Goal: Task Accomplishment & Management: Manage account settings

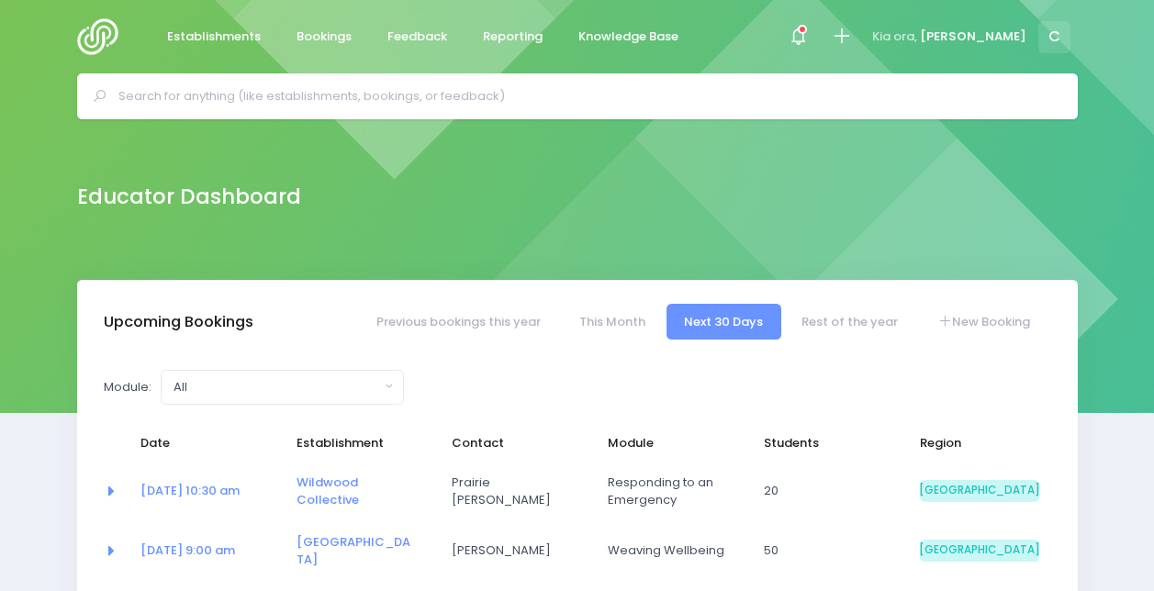
select select "5"
click at [809, 37] on icon at bounding box center [798, 36] width 21 height 21
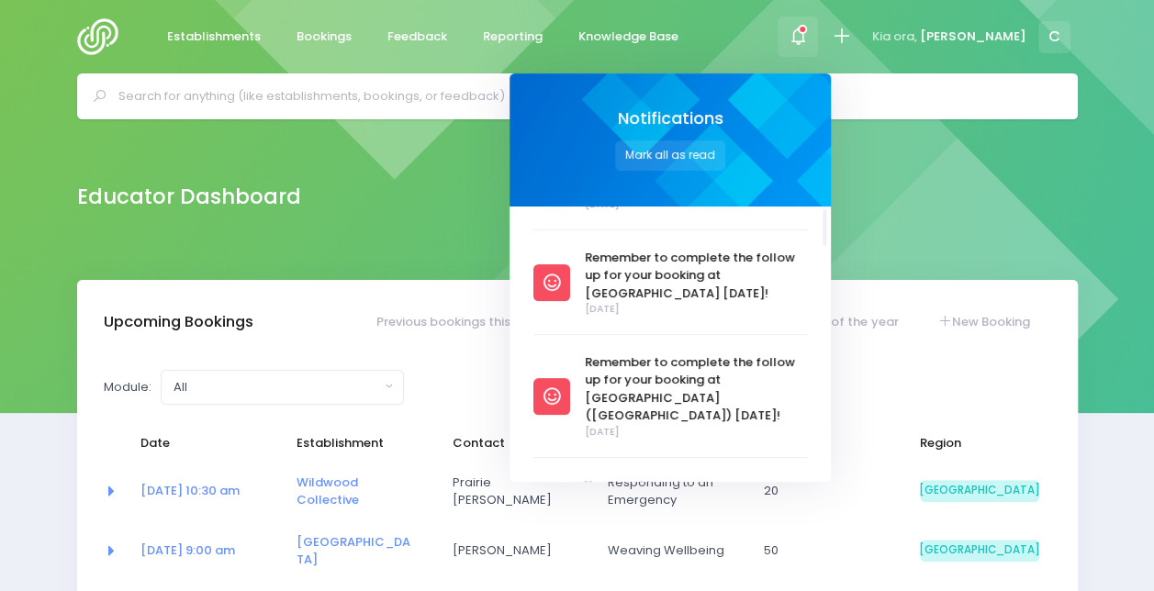
scroll to position [167, 0]
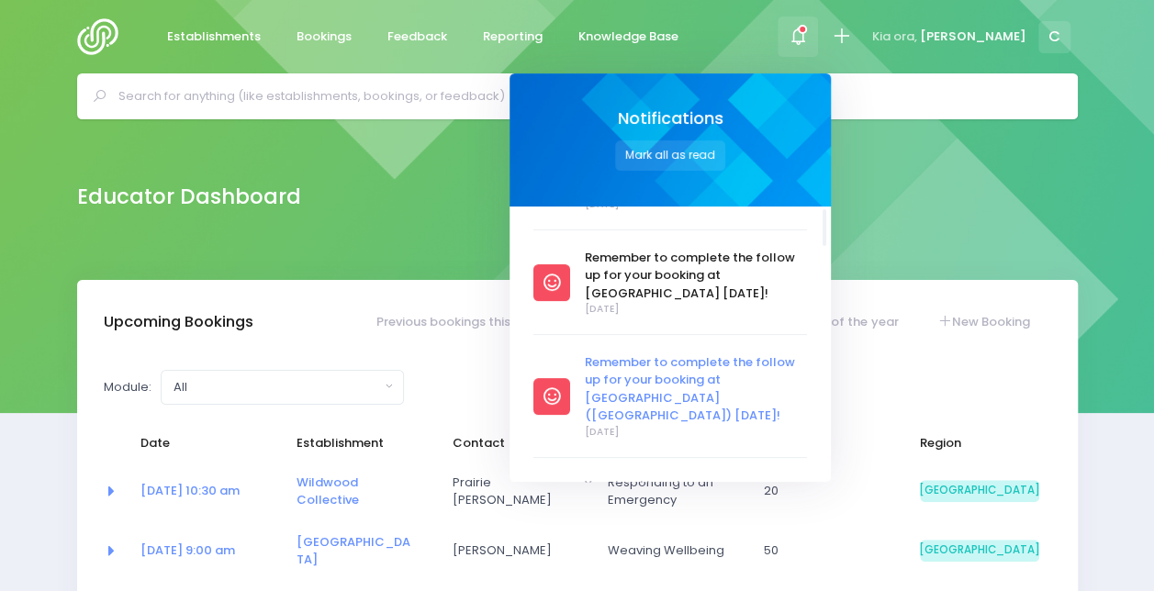
click at [726, 375] on span "Remember to complete the follow up for your booking at [GEOGRAPHIC_DATA] ([GEOG…" at bounding box center [696, 389] width 222 height 72
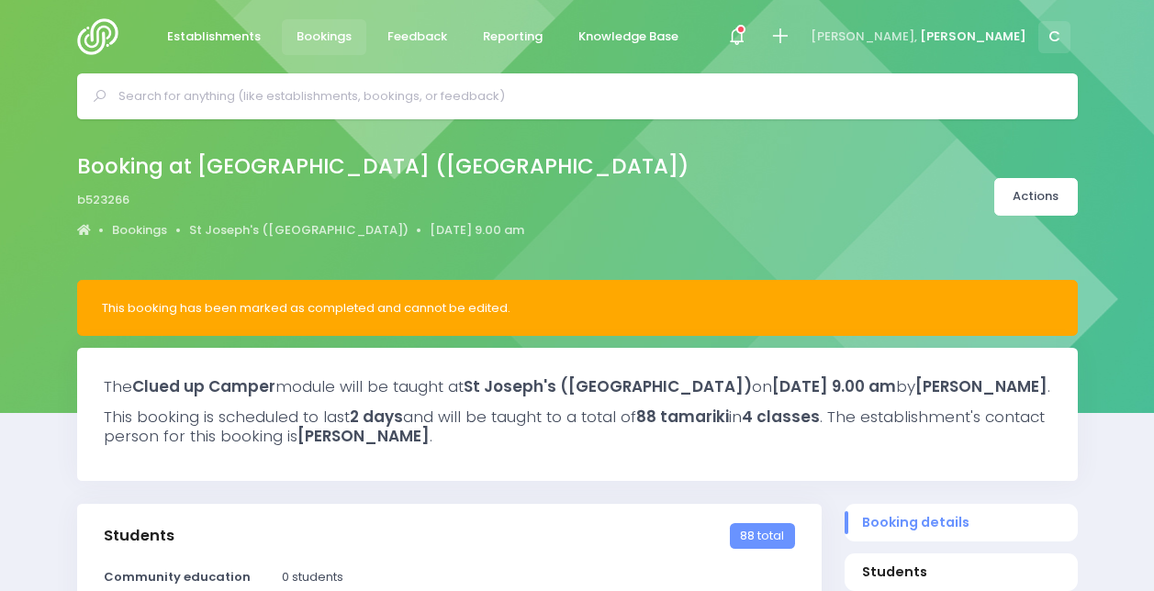
select select "5"
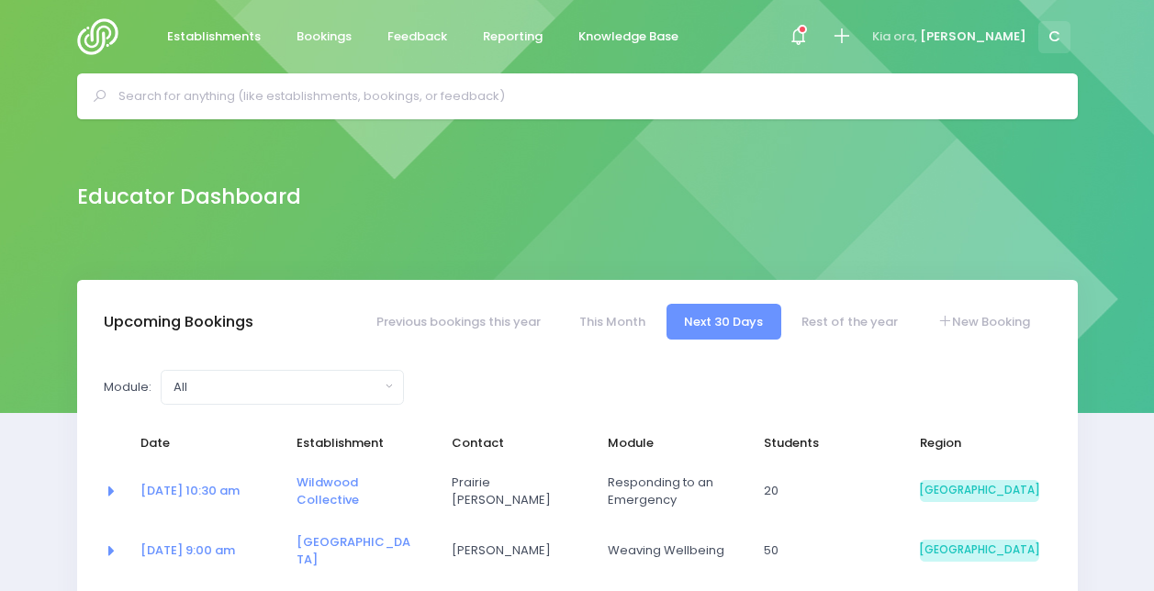
select select "5"
click at [809, 45] on icon at bounding box center [798, 36] width 21 height 21
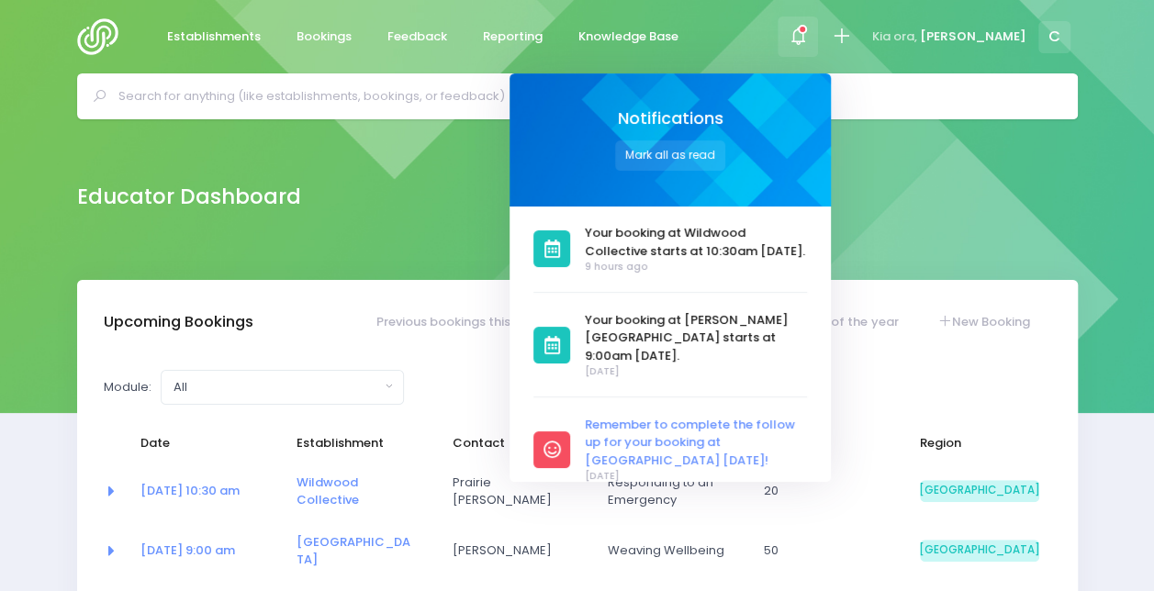
click at [747, 432] on span "Remember to complete the follow up for your booking at [GEOGRAPHIC_DATA] [DATE]!" at bounding box center [696, 443] width 222 height 54
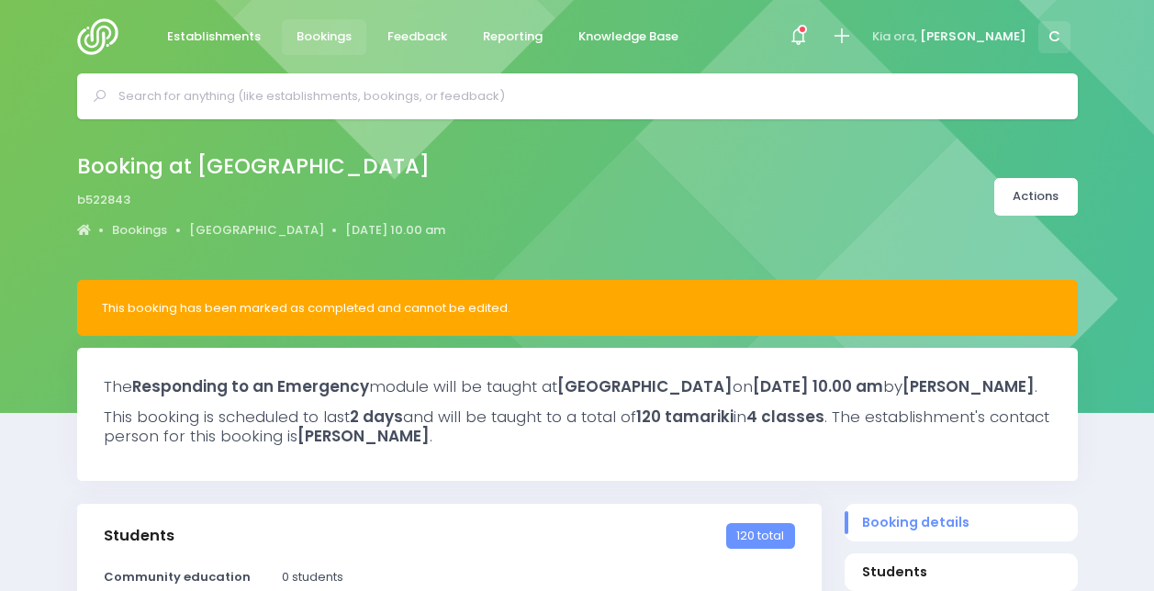
select select "5"
click at [809, 42] on icon at bounding box center [798, 36] width 21 height 21
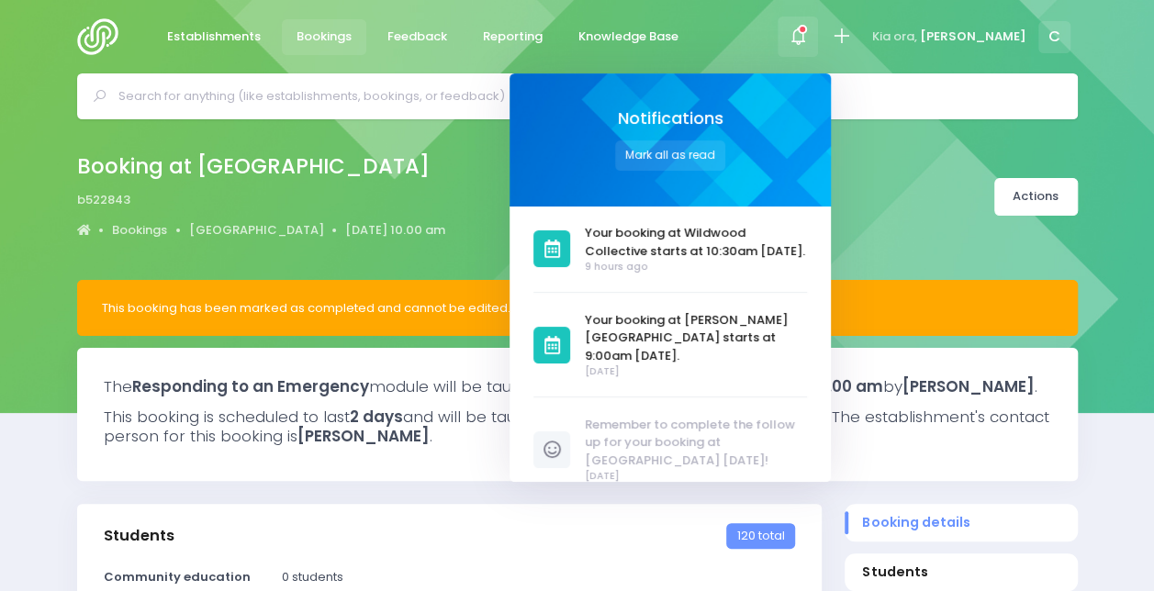
click at [720, 345] on span "Your booking at [PERSON_NAME][GEOGRAPHIC_DATA] starts at 9:00am [DATE]." at bounding box center [696, 338] width 222 height 54
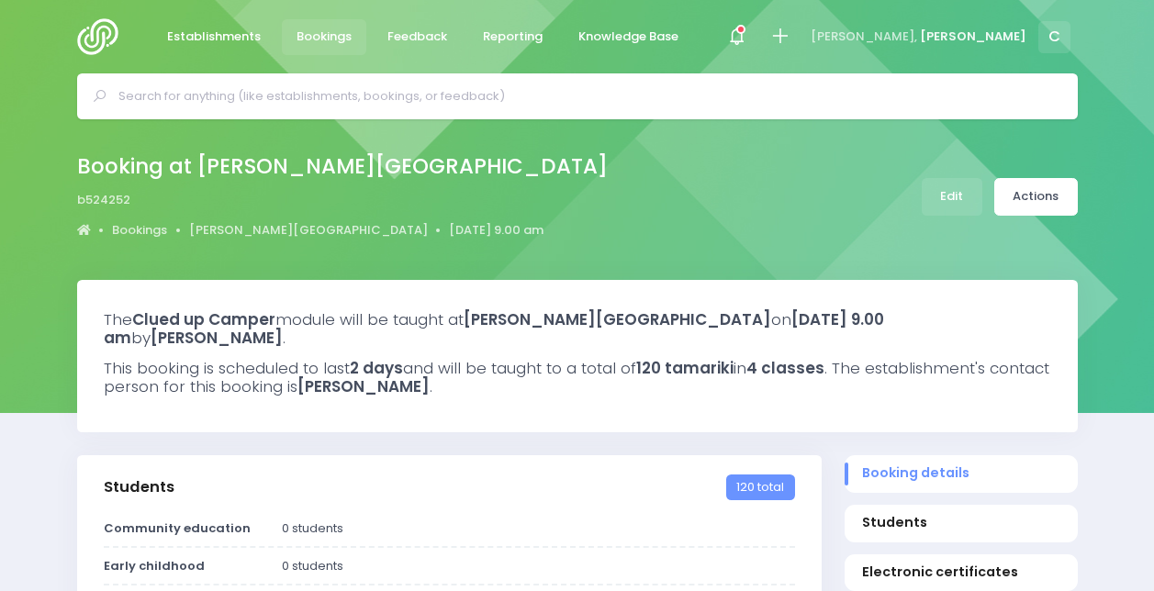
select select "5"
click at [969, 180] on link "Edit" at bounding box center [952, 197] width 61 height 38
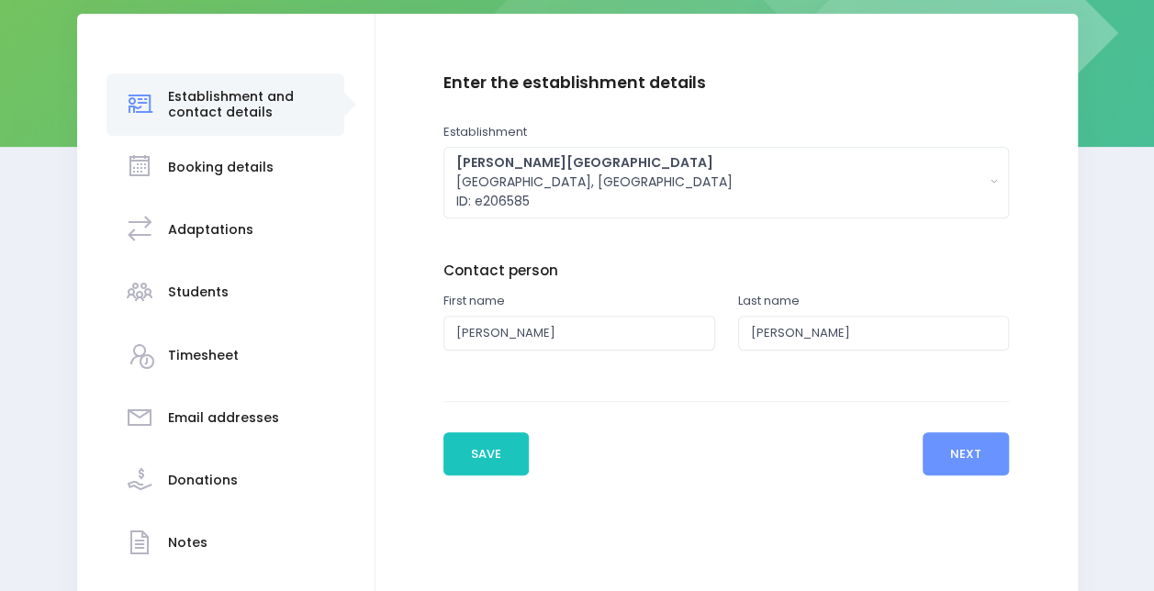
click at [255, 281] on div "Students" at bounding box center [226, 293] width 202 height 45
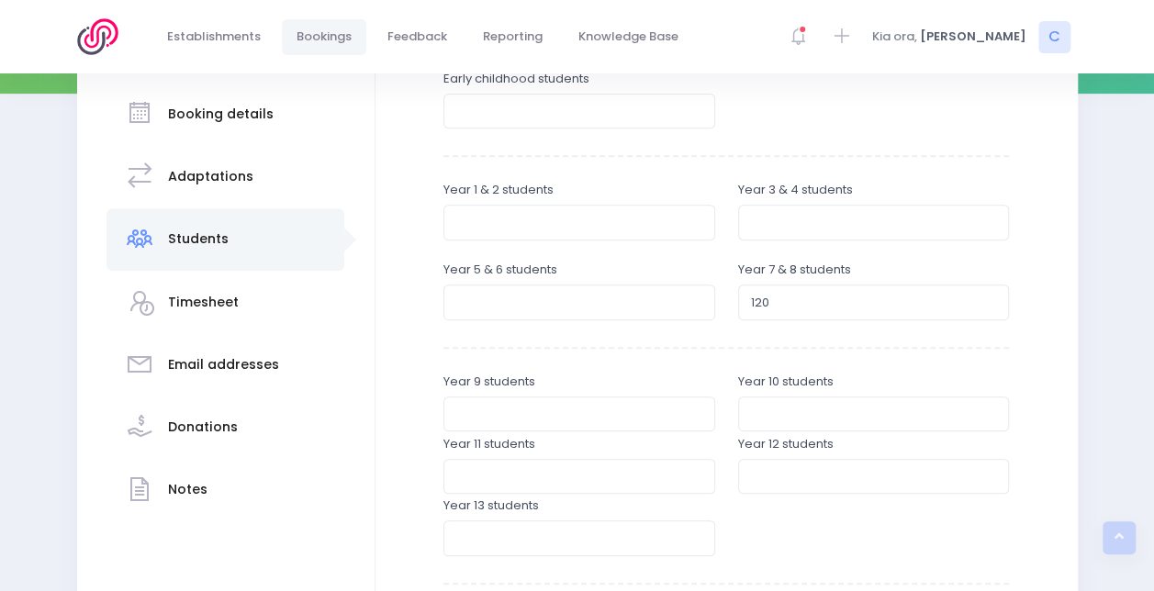
scroll to position [320, 0]
click at [799, 301] on input "120" at bounding box center [874, 301] width 272 height 35
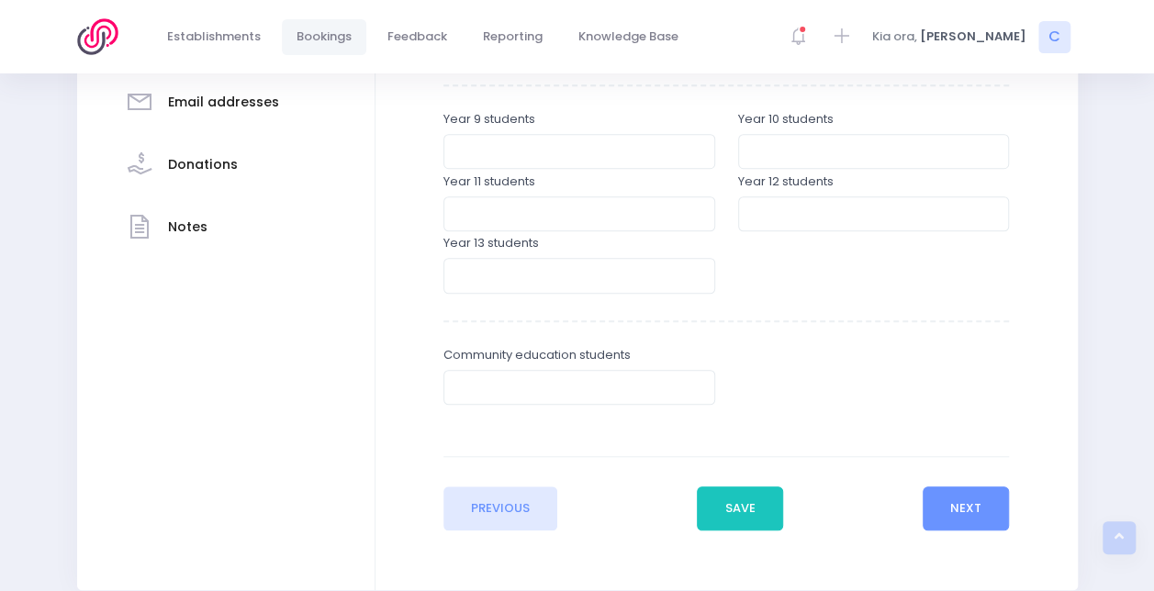
scroll to position [662, 0]
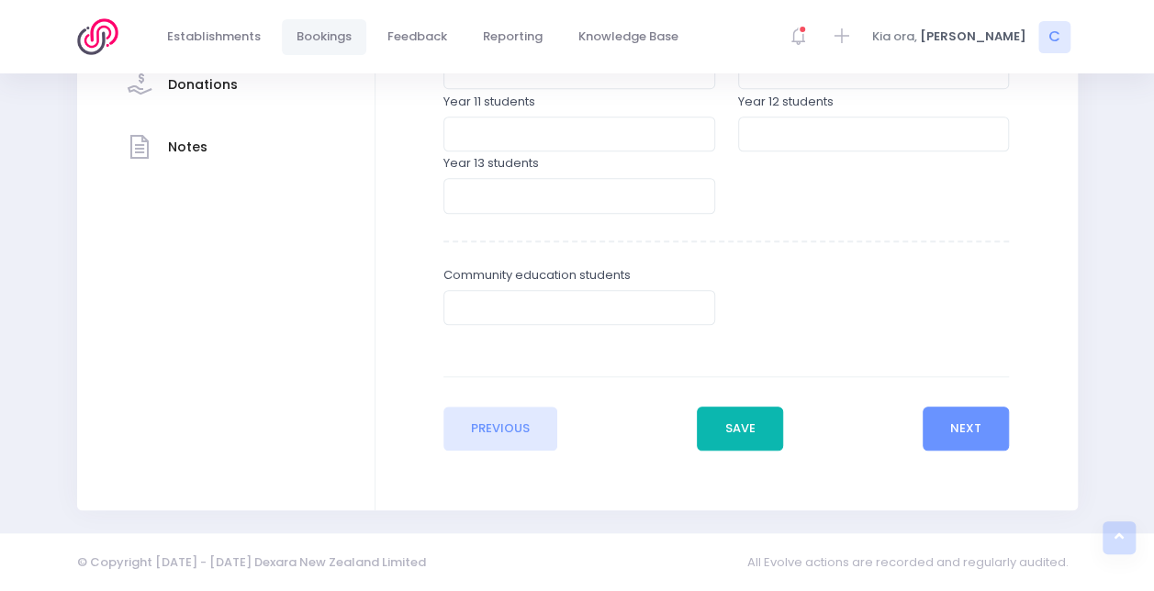
type input "117"
click at [755, 439] on button "Save" at bounding box center [740, 429] width 86 height 44
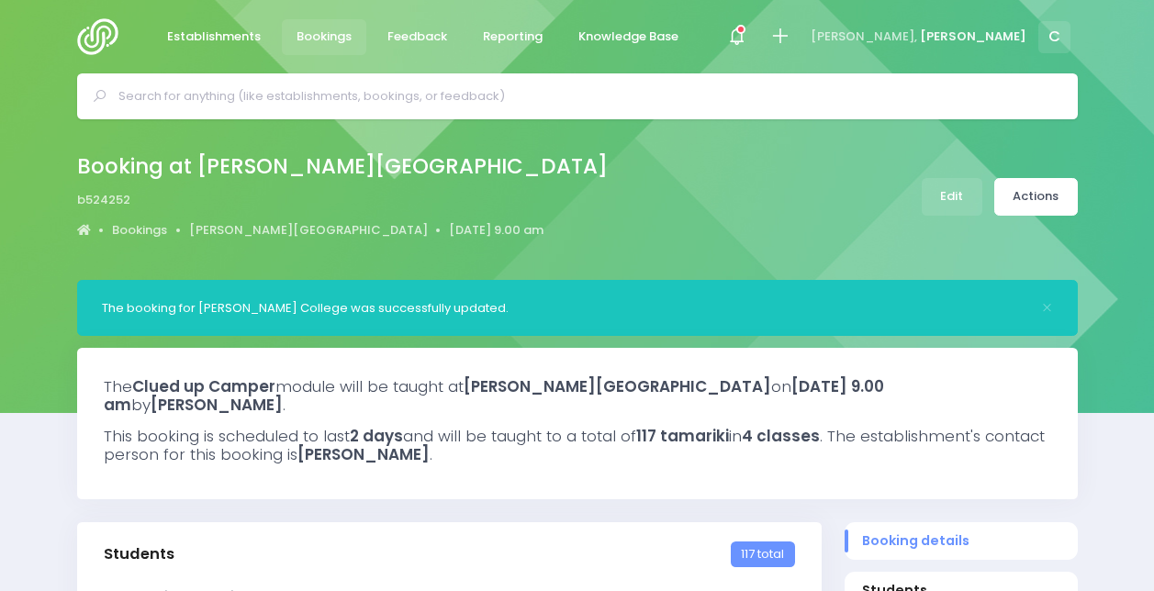
select select "5"
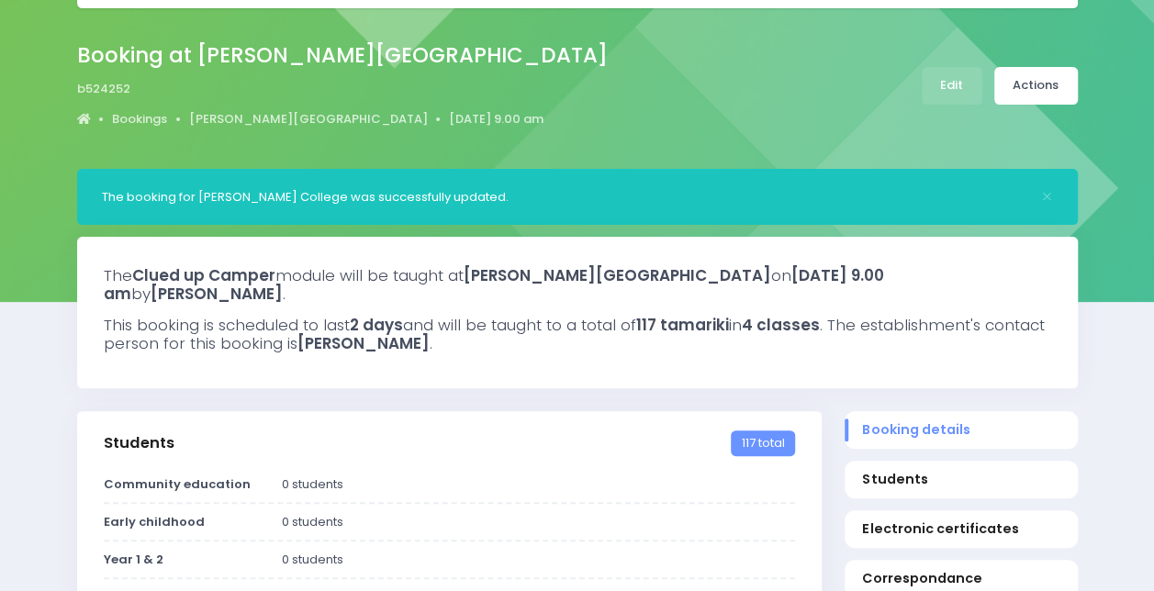
scroll to position [42, 0]
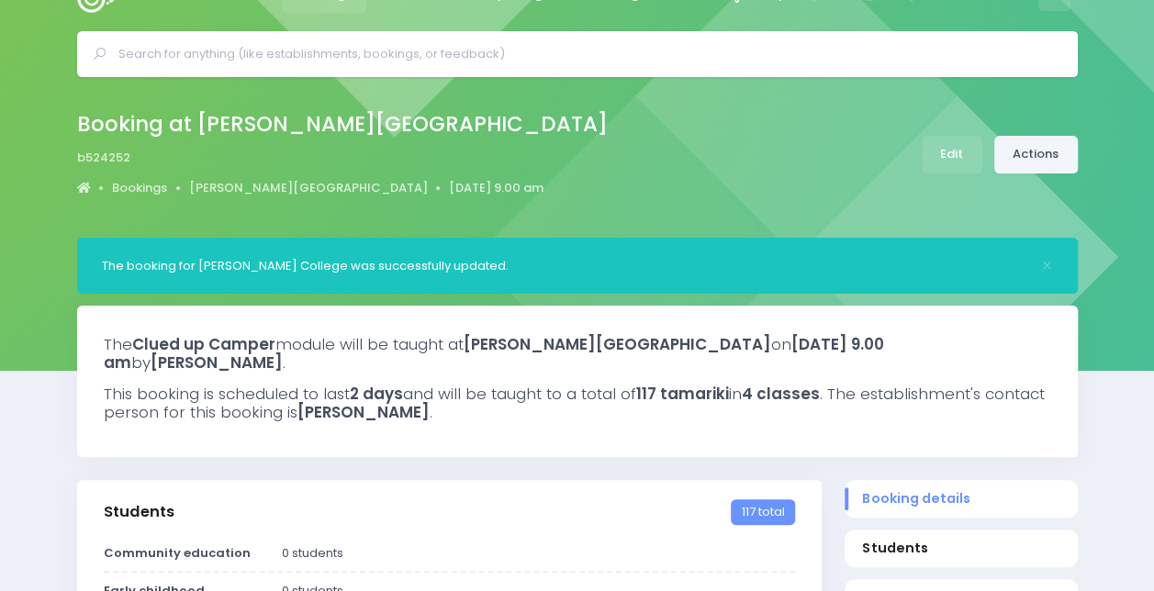
click at [1012, 149] on link "Actions" at bounding box center [1036, 155] width 84 height 38
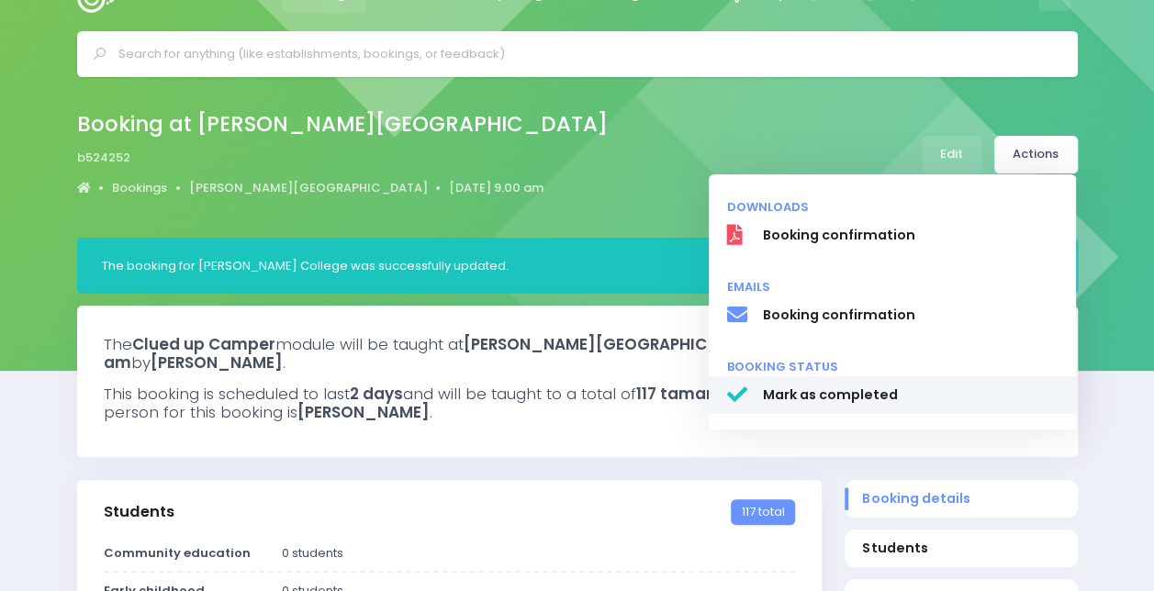
click at [804, 393] on span "Mark as completed" at bounding box center [910, 395] width 296 height 19
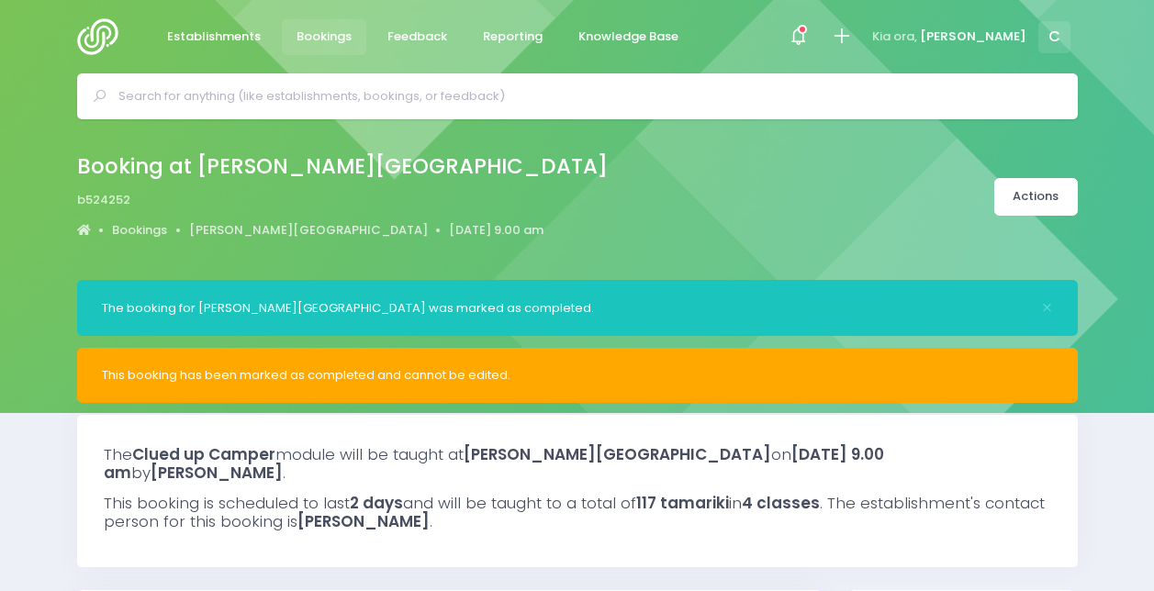
select select "5"
click at [809, 34] on icon at bounding box center [798, 36] width 21 height 21
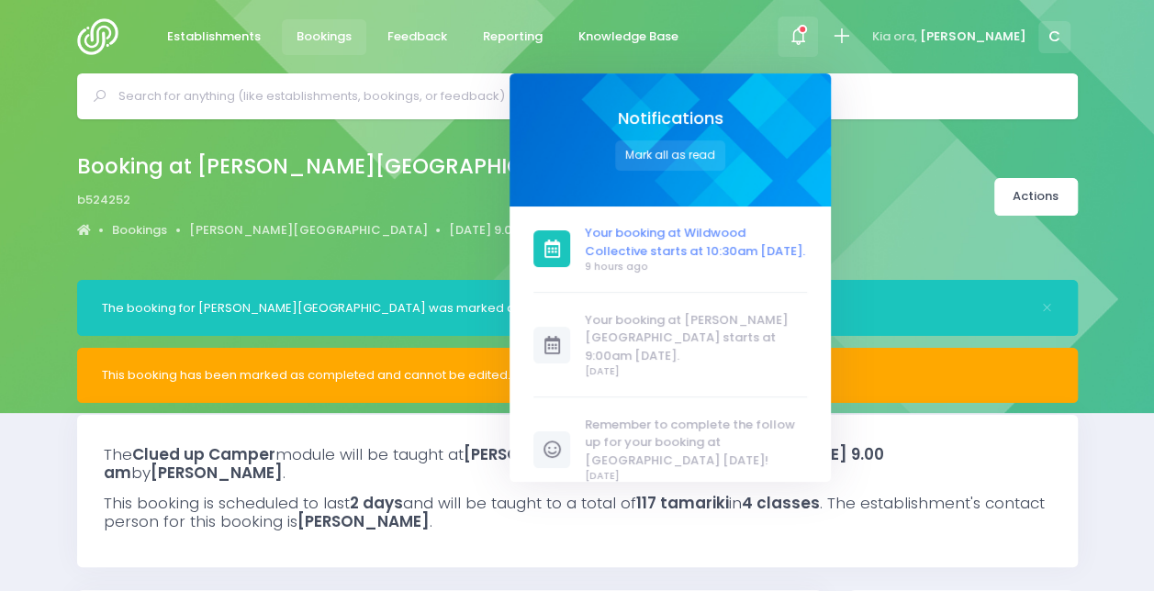
click at [690, 231] on span "Your booking at Wildwood Collective starts at 10:30am [DATE]." at bounding box center [696, 242] width 222 height 36
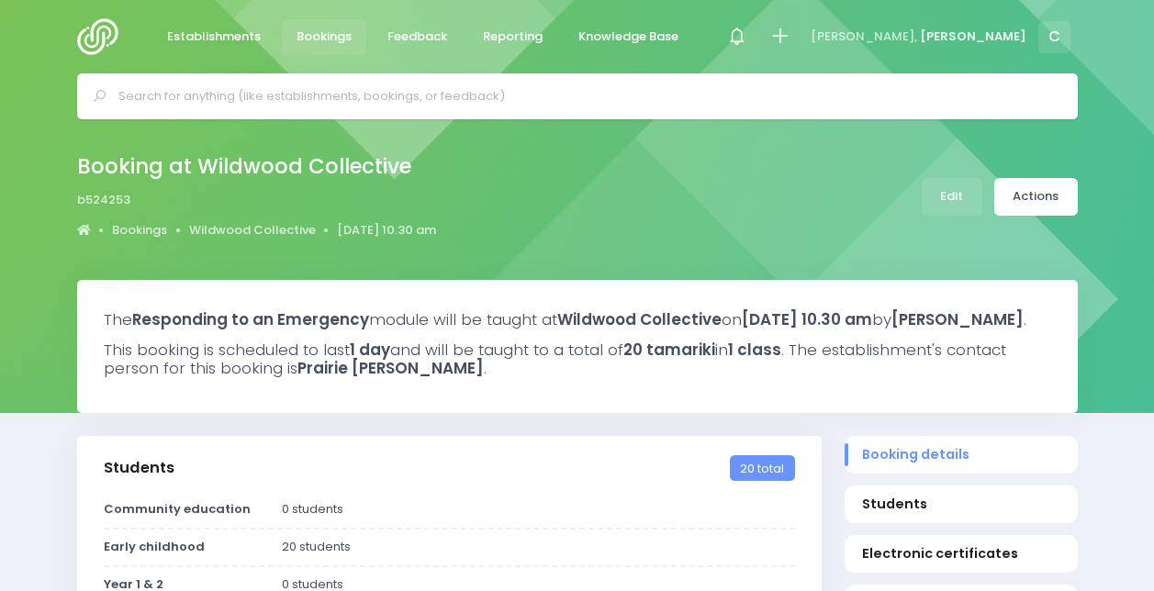
select select "5"
